Goal: Task Accomplishment & Management: Manage account settings

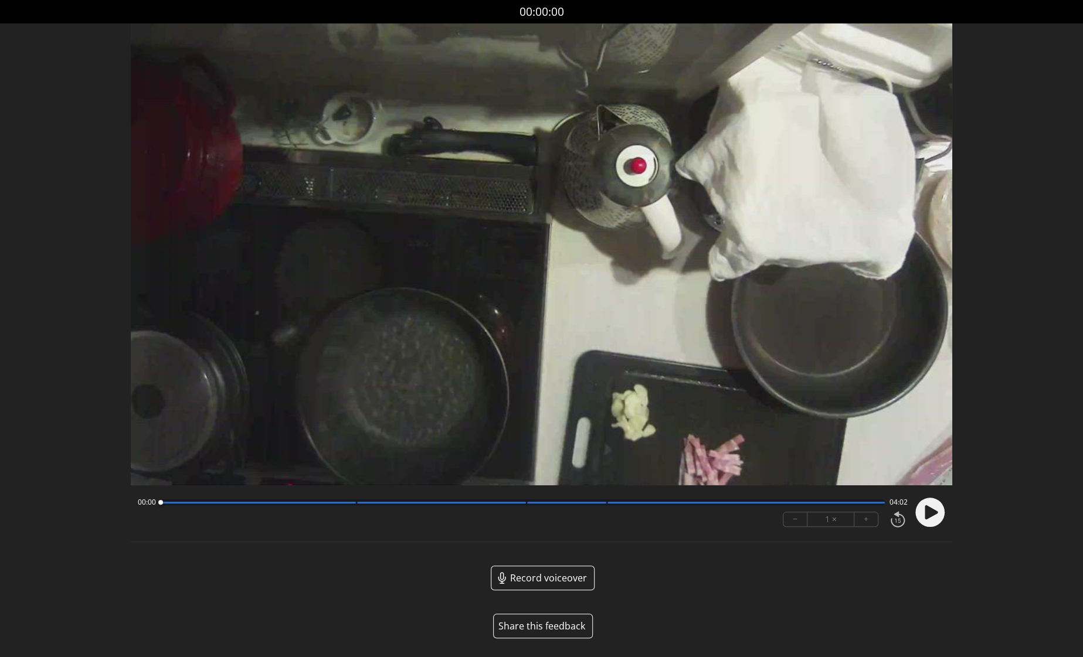
click at [933, 515] on icon at bounding box center [931, 512] width 13 height 14
click at [869, 523] on button "+" at bounding box center [865, 519] width 23 height 14
click at [925, 517] on circle at bounding box center [929, 512] width 29 height 29
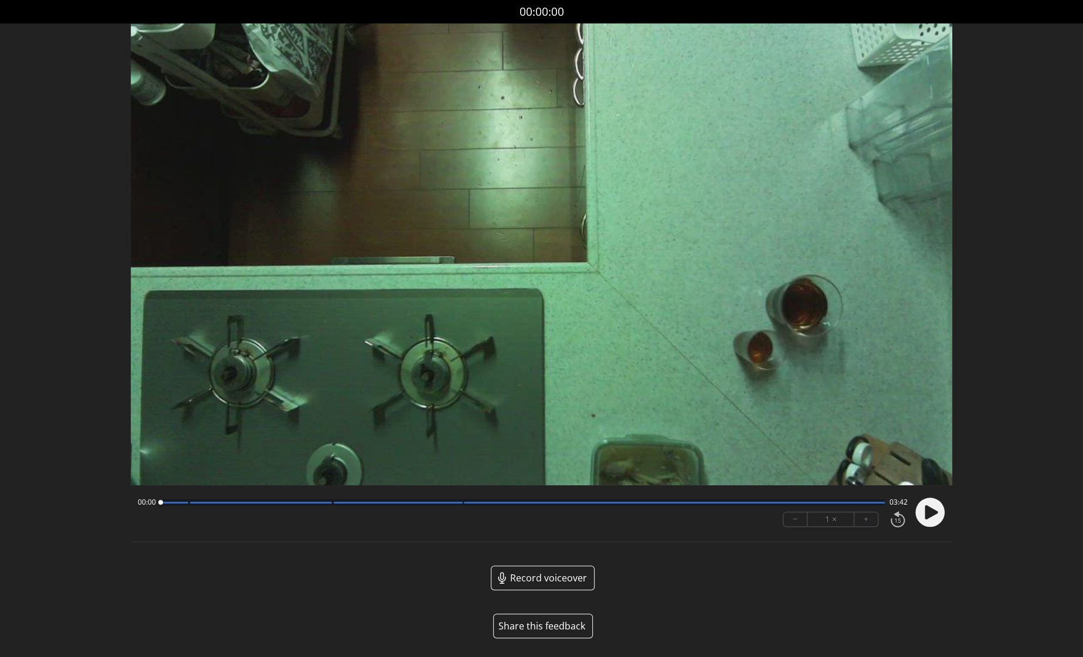
click at [927, 515] on icon at bounding box center [931, 512] width 13 height 14
click at [865, 522] on button "+" at bounding box center [865, 519] width 23 height 14
click at [928, 512] on icon at bounding box center [926, 513] width 3 height 12
click at [451, 503] on div at bounding box center [398, 503] width 129 height 2
click at [458, 504] on div at bounding box center [451, 503] width 16 height 16
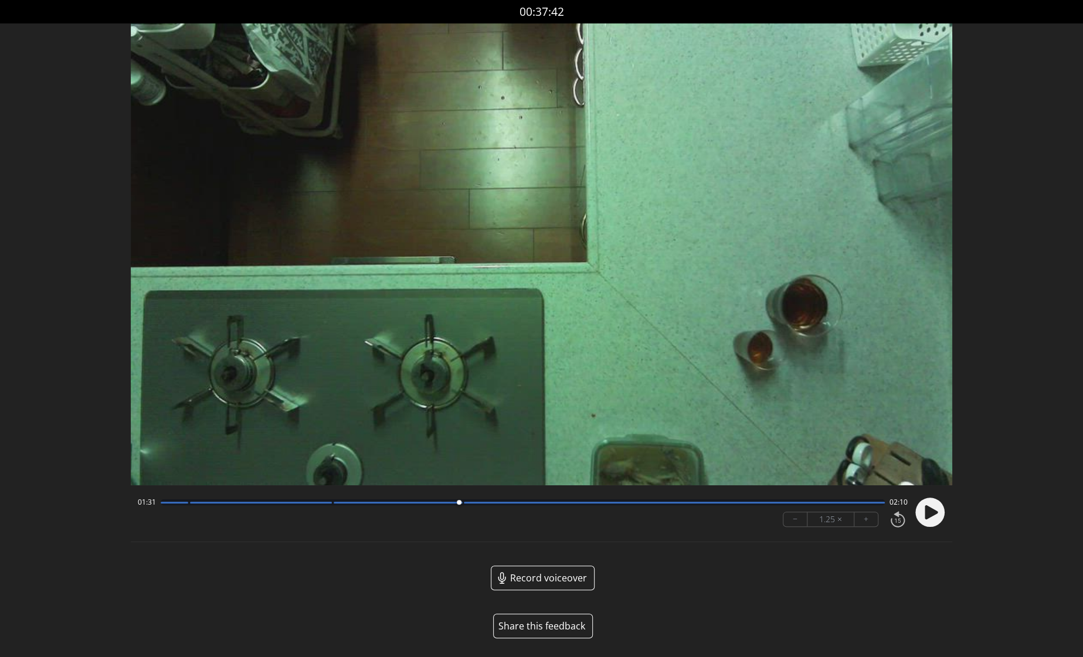
click at [933, 511] on icon at bounding box center [931, 512] width 13 height 14
click at [933, 511] on icon at bounding box center [933, 513] width 3 height 12
click at [935, 510] on circle at bounding box center [929, 512] width 29 height 29
click at [932, 511] on icon at bounding box center [933, 513] width 3 height 12
click at [932, 511] on icon at bounding box center [931, 512] width 13 height 14
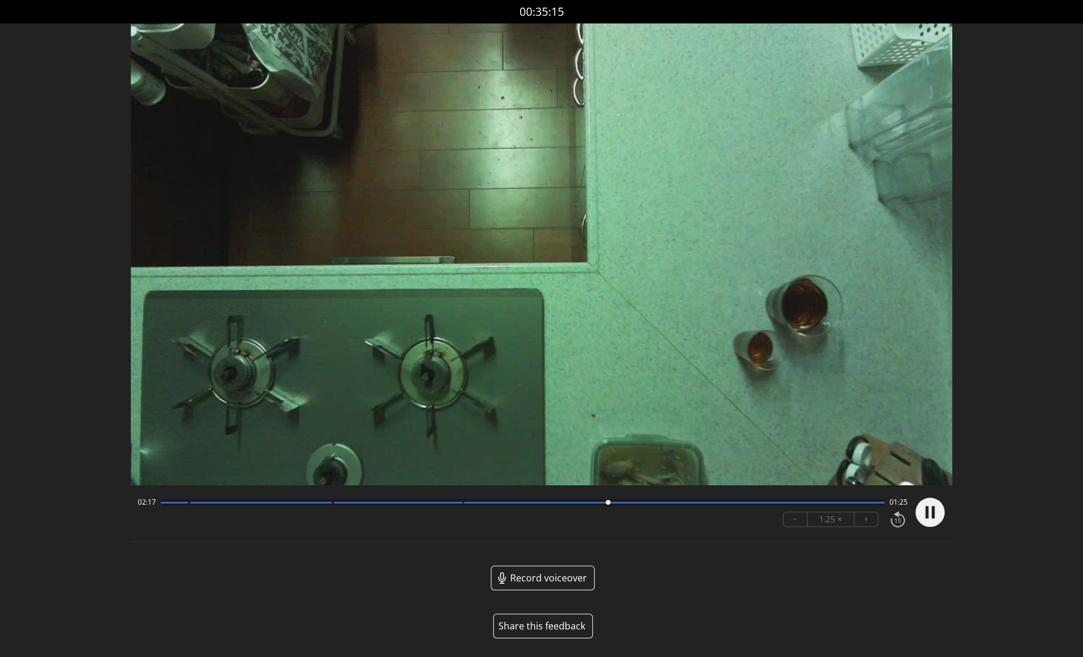
click at [932, 511] on icon at bounding box center [933, 513] width 3 height 12
click at [932, 511] on icon at bounding box center [931, 512] width 13 height 14
click at [932, 511] on icon at bounding box center [933, 513] width 3 height 12
click at [932, 511] on icon at bounding box center [931, 512] width 13 height 14
click at [932, 511] on icon at bounding box center [933, 513] width 3 height 12
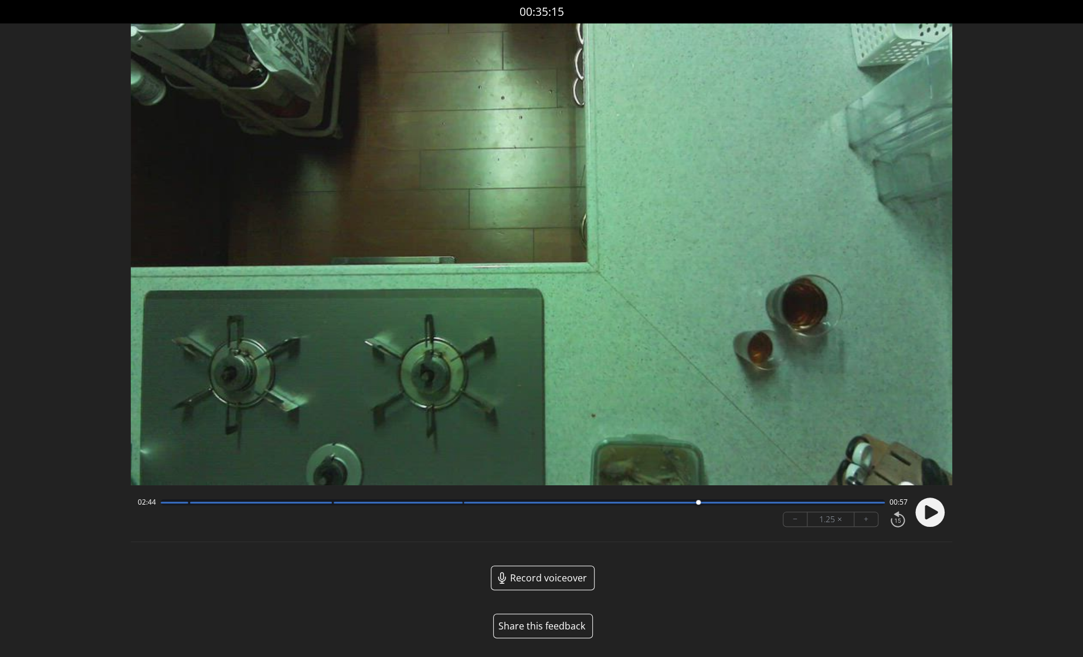
click at [453, 505] on div at bounding box center [523, 503] width 724 height 6
click at [463, 503] on div at bounding box center [523, 503] width 724 height 6
click at [326, 504] on div at bounding box center [261, 503] width 142 height 2
click at [458, 504] on div at bounding box center [523, 503] width 724 height 6
click at [327, 504] on div at bounding box center [523, 503] width 724 height 6
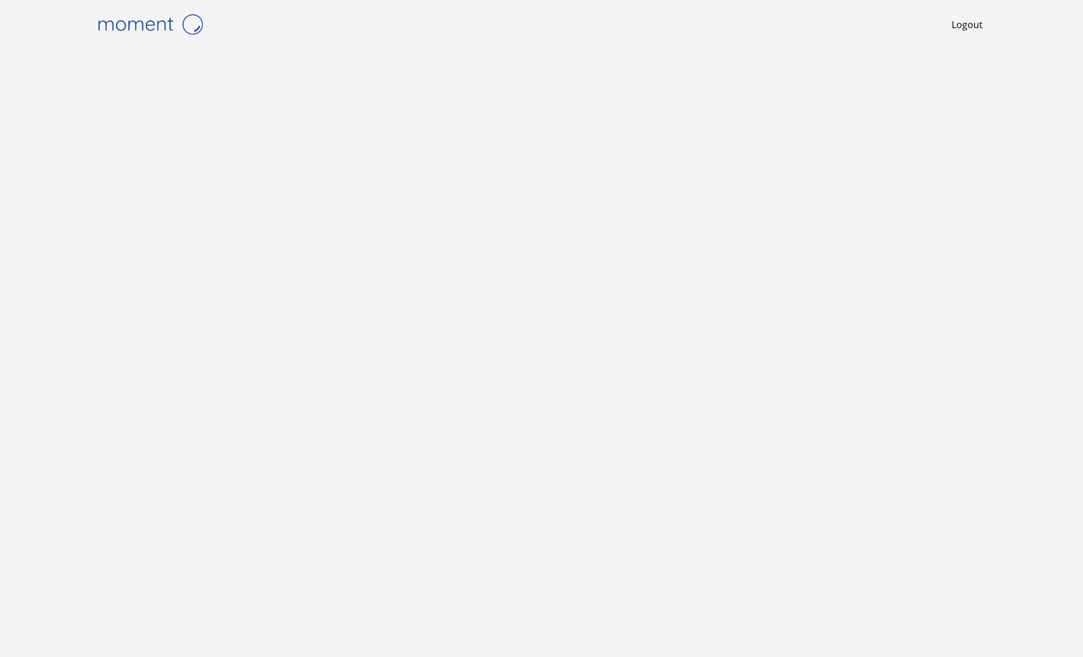
click at [163, 30] on img at bounding box center [149, 24] width 117 height 30
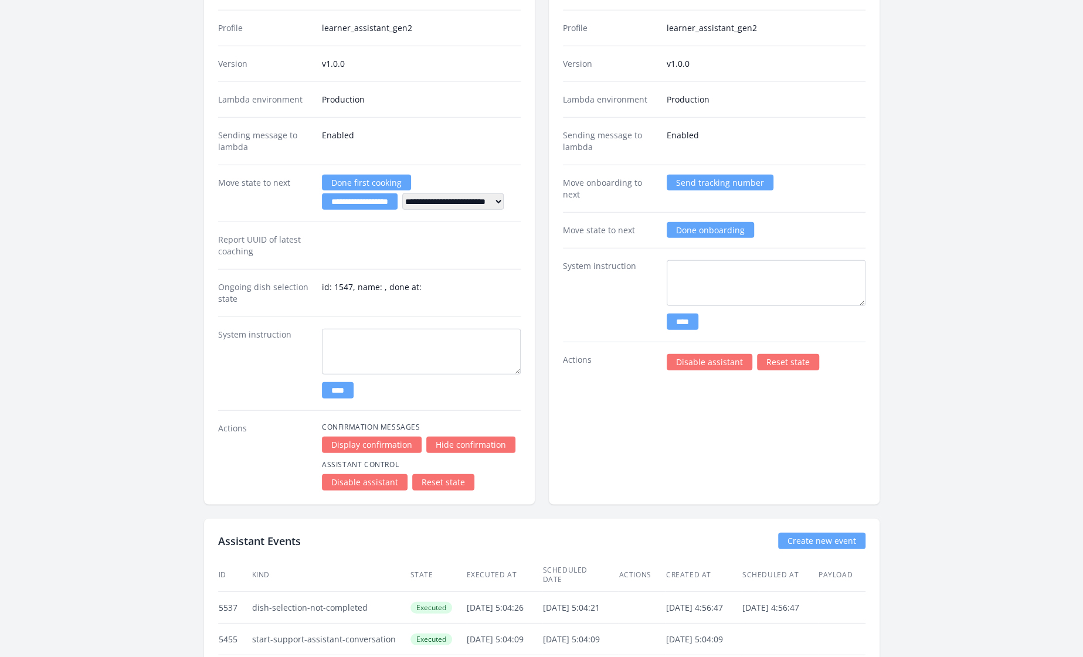
scroll to position [2174, 0]
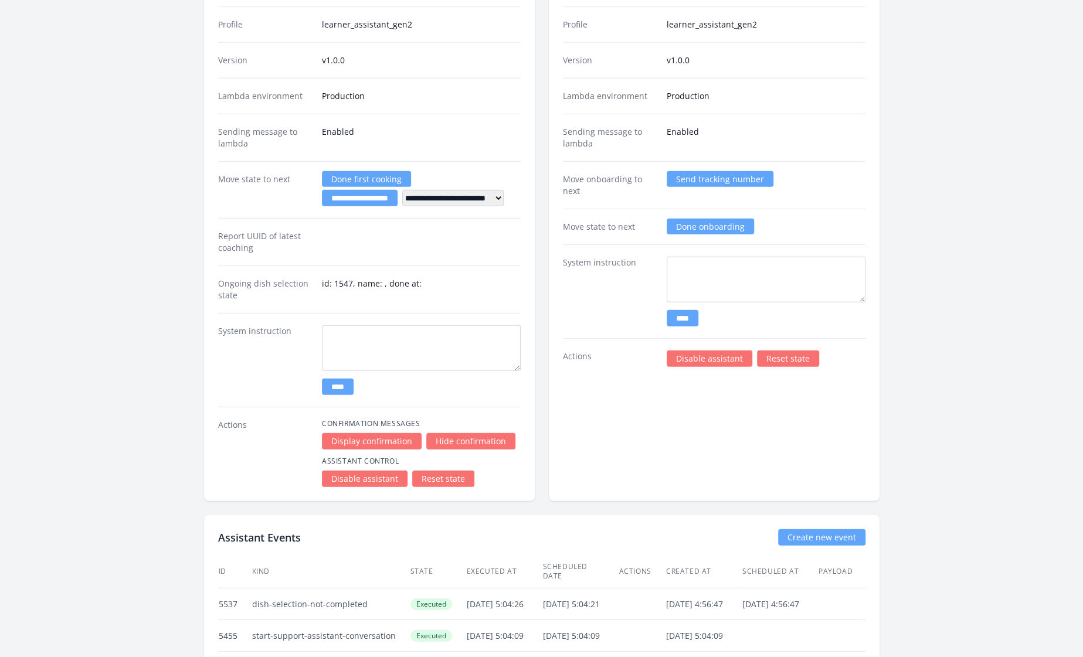
click at [456, 471] on link "Reset state" at bounding box center [443, 479] width 62 height 16
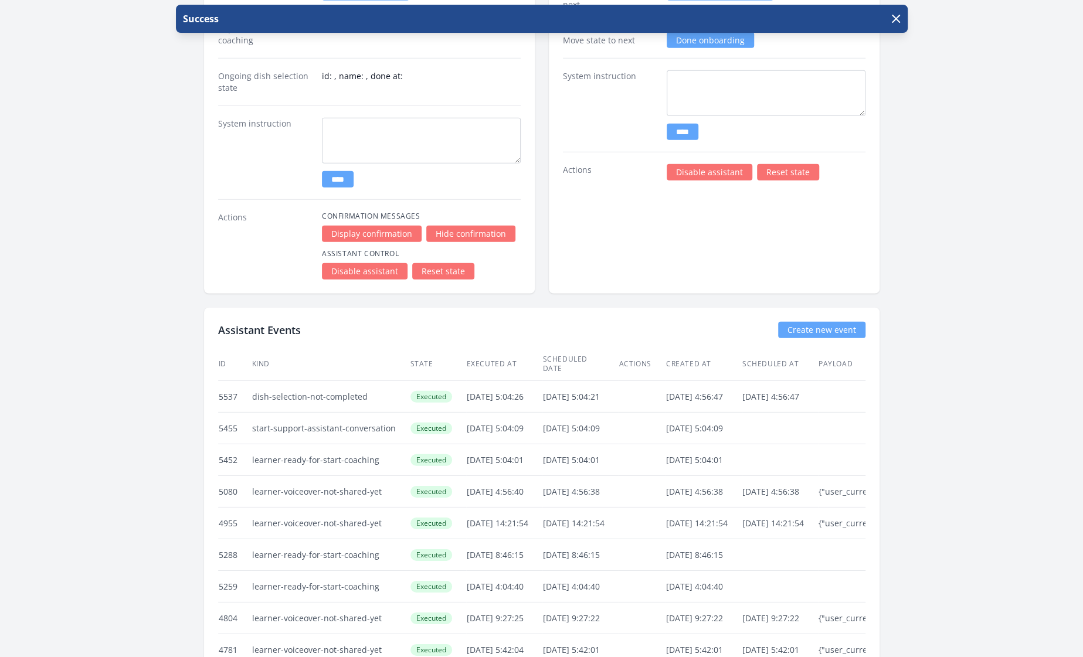
scroll to position [2328, 0]
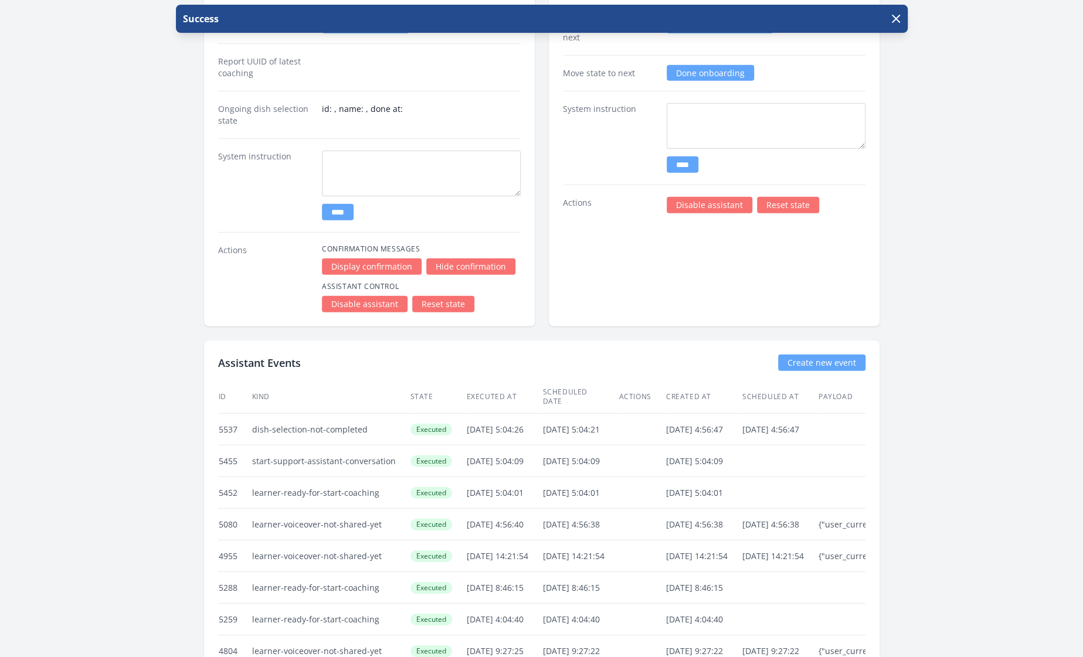
click at [774, 197] on link "Reset state" at bounding box center [788, 205] width 62 height 16
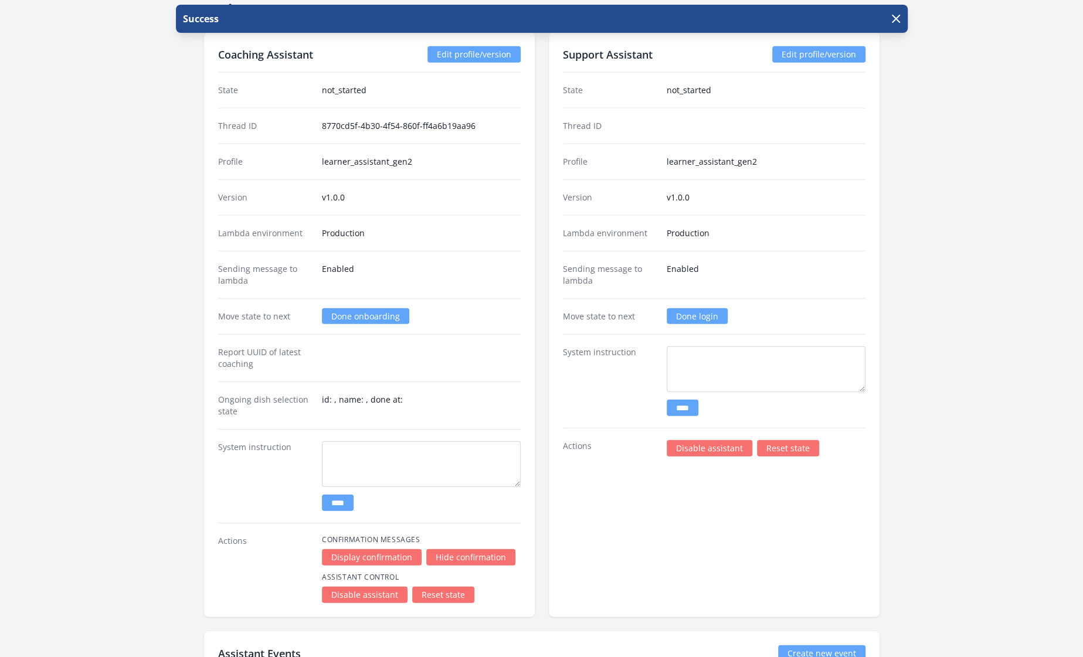
scroll to position [2038, 0]
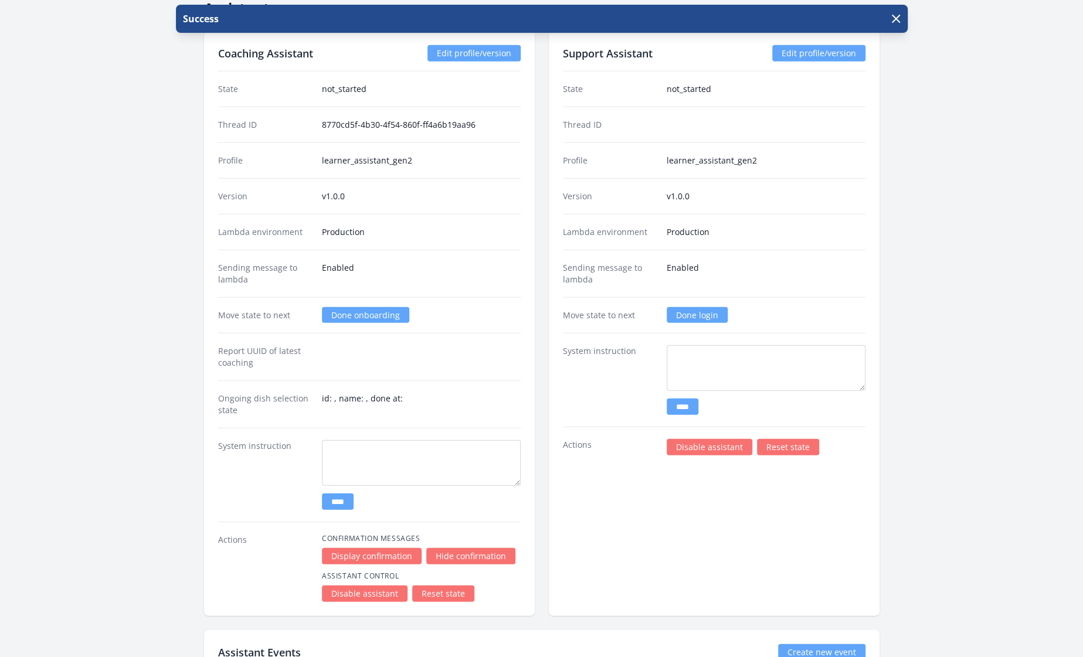
click at [708, 307] on link "Done login" at bounding box center [697, 315] width 61 height 16
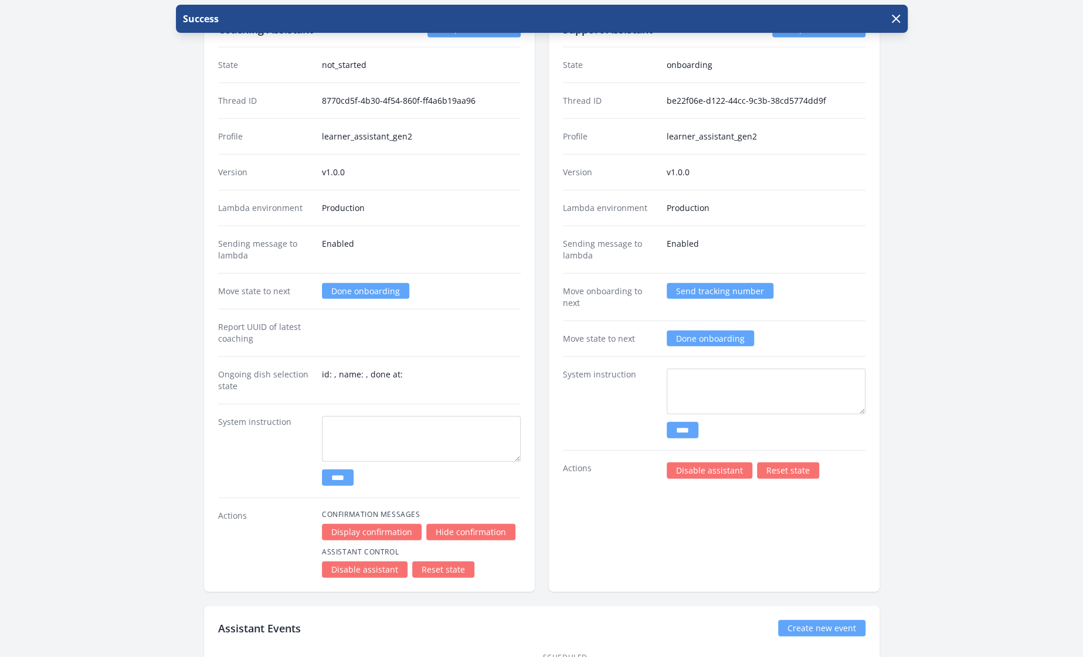
scroll to position [2057, 0]
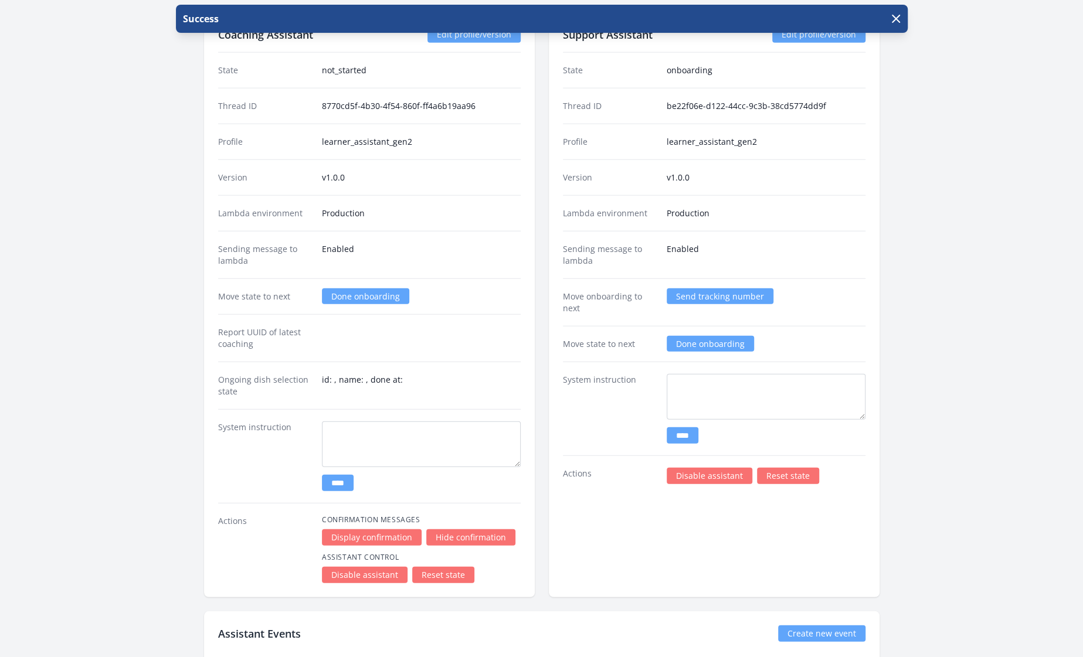
click at [711, 336] on link "Done onboarding" at bounding box center [710, 344] width 87 height 16
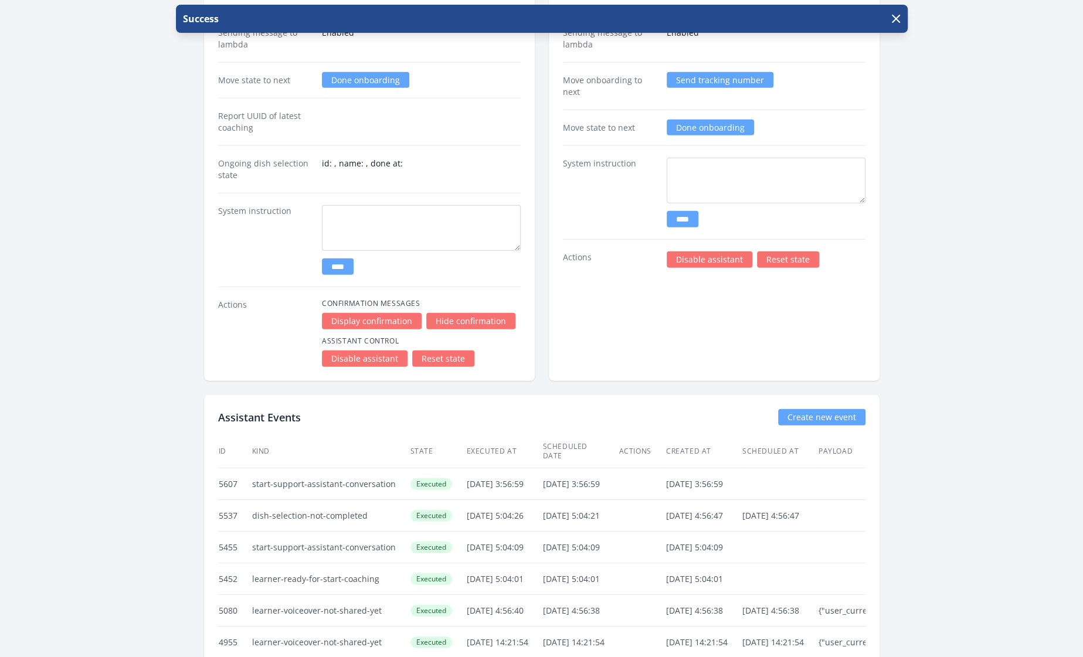
scroll to position [2271, 0]
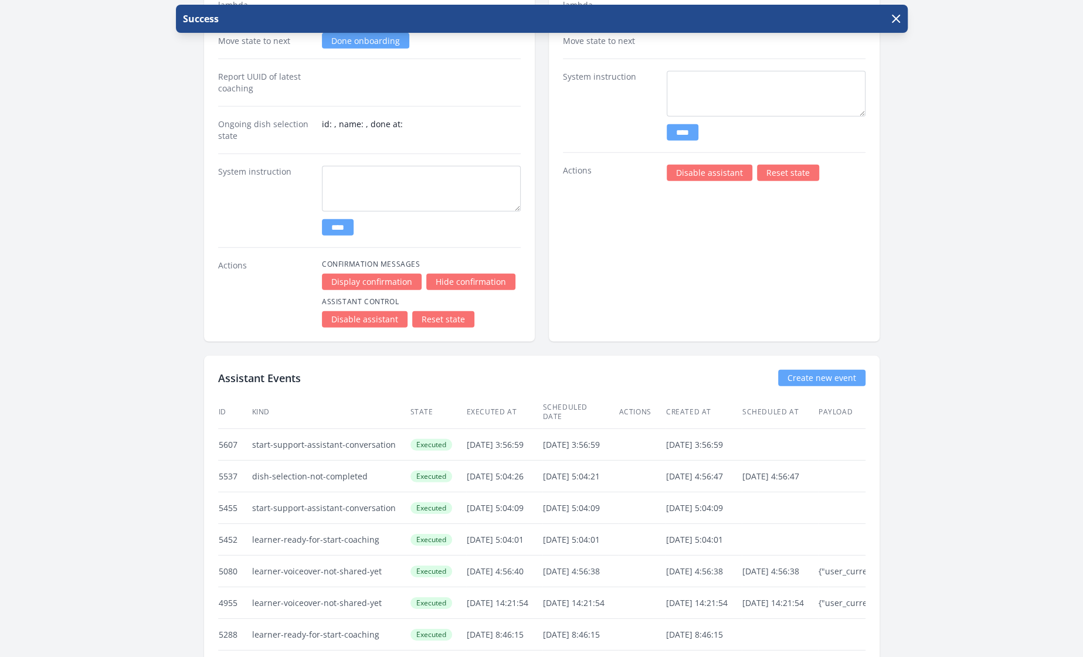
scroll to position [2287, 0]
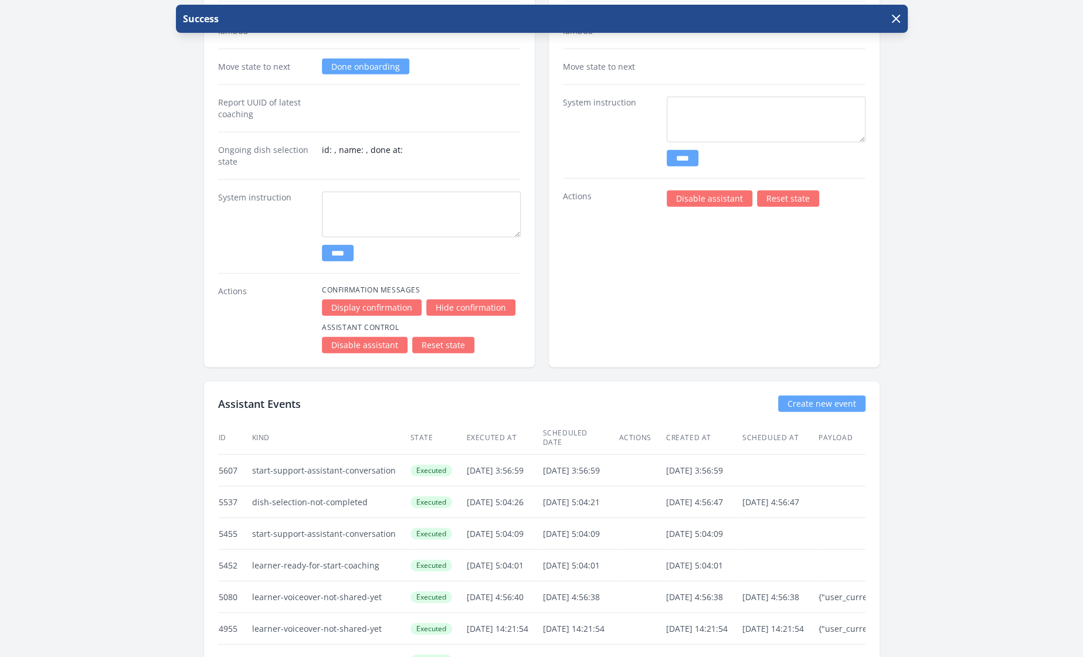
click at [369, 59] on link "Done onboarding" at bounding box center [365, 67] width 87 height 16
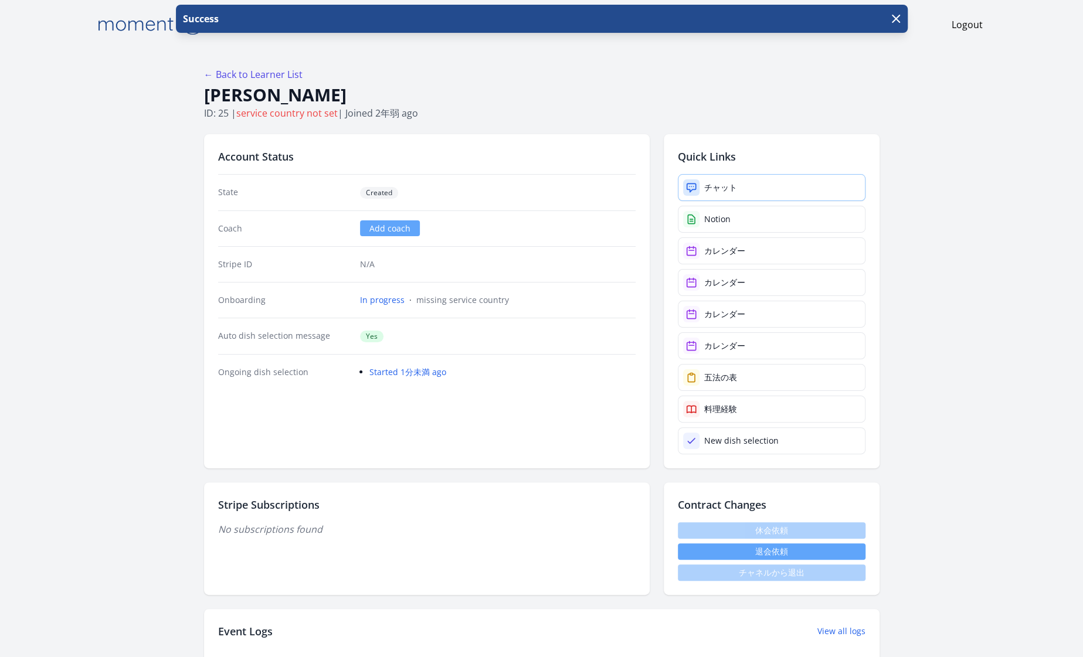
click at [760, 193] on link "チャット" at bounding box center [772, 187] width 188 height 27
